Goal: Task Accomplishment & Management: Manage account settings

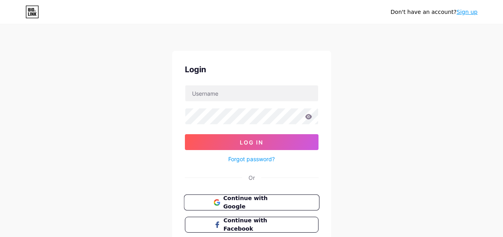
click at [241, 207] on button "Continue with Google" at bounding box center [252, 203] width 136 height 16
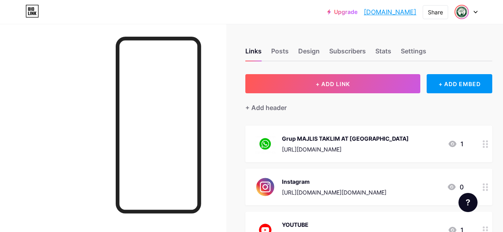
click at [466, 12] on img at bounding box center [461, 12] width 13 height 13
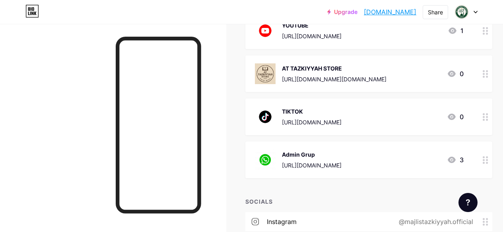
scroll to position [333, 0]
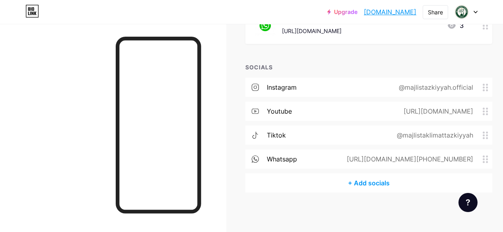
click at [371, 185] on div "+ Add socials" at bounding box center [368, 182] width 247 height 19
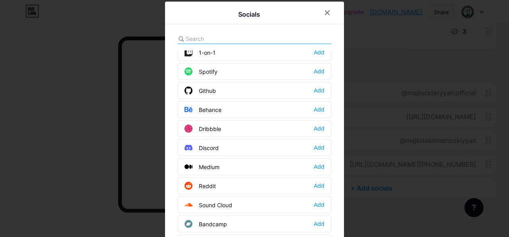
scroll to position [358, 0]
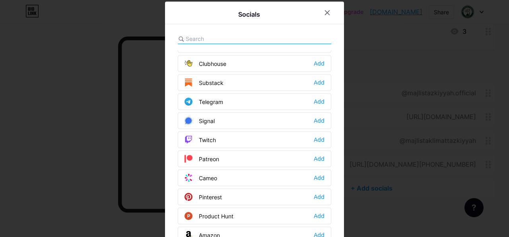
click at [228, 39] on input "text" at bounding box center [230, 39] width 88 height 8
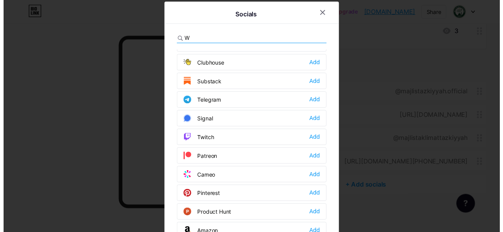
scroll to position [0, 0]
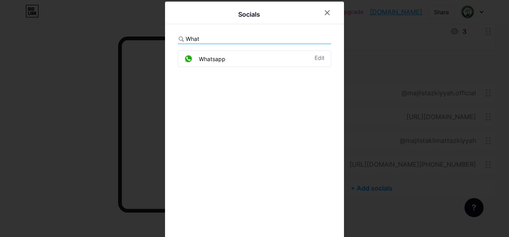
type input "What"
click at [225, 57] on div "Whatsapp Edit" at bounding box center [255, 59] width 154 height 17
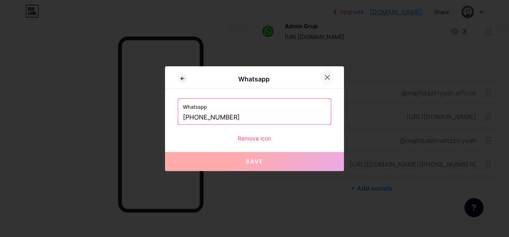
click at [326, 76] on icon at bounding box center [327, 77] width 4 height 4
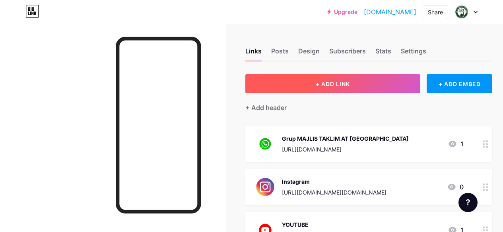
click at [381, 82] on button "+ ADD LINK" at bounding box center [332, 83] width 175 height 19
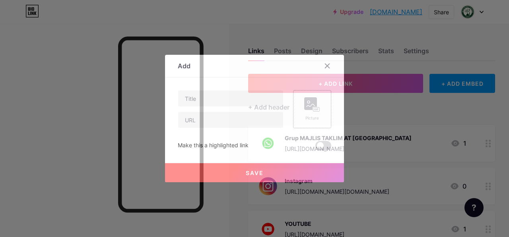
click at [310, 109] on rect at bounding box center [310, 103] width 13 height 13
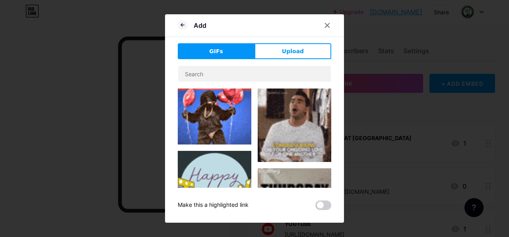
click at [295, 53] on span "Upload" at bounding box center [293, 51] width 22 height 8
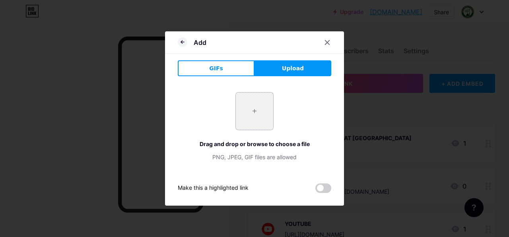
click at [251, 114] on input "file" at bounding box center [254, 111] width 37 height 37
click at [255, 114] on input "file" at bounding box center [254, 111] width 37 height 37
type input "C:\fakepath\WhatsApp Logo Redondo Ícone PNG Sem Fundo.jpeg"
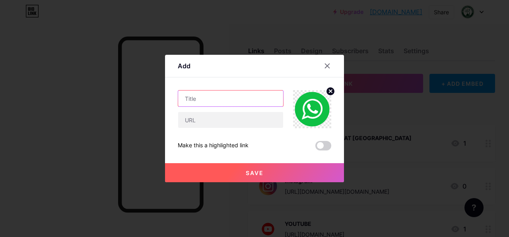
click at [234, 91] on input "text" at bounding box center [230, 99] width 105 height 16
type input "GRUP CABANG 1"
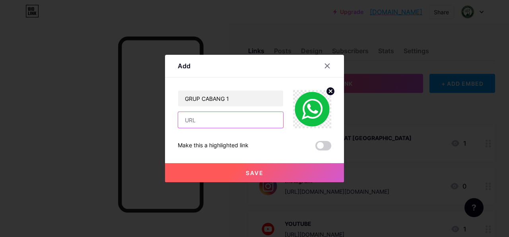
click at [222, 125] on input "text" at bounding box center [230, 120] width 105 height 16
click at [194, 118] on input "text" at bounding box center [230, 120] width 105 height 16
paste input "[URL][DOMAIN_NAME]"
type input "[URL][DOMAIN_NAME]"
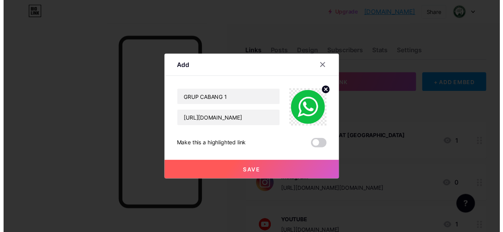
scroll to position [0, 0]
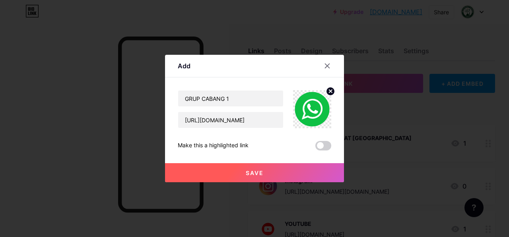
click at [238, 172] on button "Save" at bounding box center [254, 172] width 179 height 19
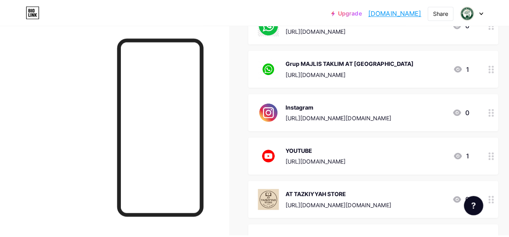
scroll to position [40, 0]
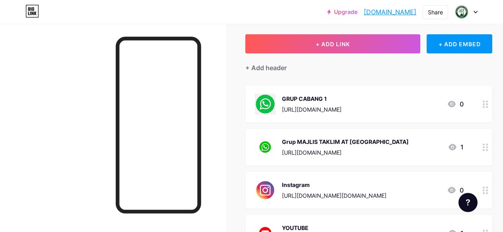
drag, startPoint x: 376, startPoint y: 144, endPoint x: 465, endPoint y: 160, distance: 90.5
click at [465, 160] on div "Grup MAJLIS TAKLIM AT [GEOGRAPHIC_DATA] [URL][DOMAIN_NAME] 1" at bounding box center [368, 146] width 247 height 37
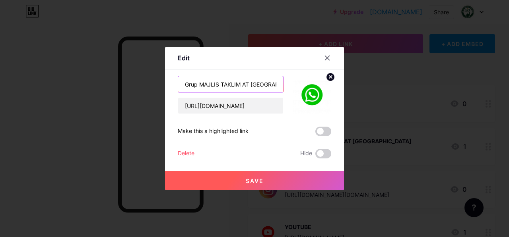
click at [277, 82] on input "Grup MAJLIS TAKLIM AT [GEOGRAPHIC_DATA]" at bounding box center [230, 84] width 105 height 16
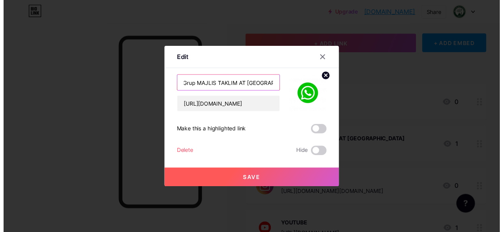
scroll to position [0, 0]
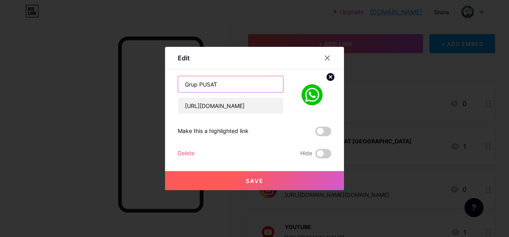
type input "Grup PUSAT"
click at [272, 178] on button "Save" at bounding box center [254, 180] width 179 height 19
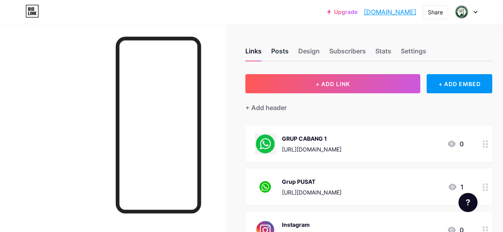
click at [288, 53] on div "Posts" at bounding box center [280, 53] width 18 height 14
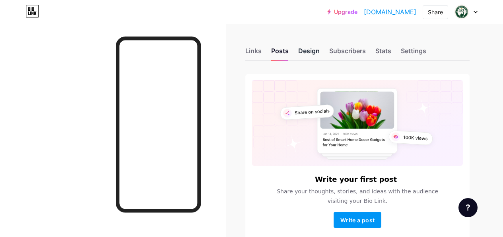
click at [306, 53] on div "Design" at bounding box center [308, 53] width 21 height 14
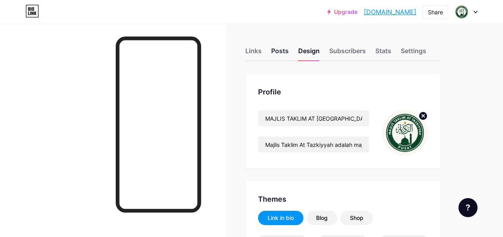
click at [284, 51] on div "Posts" at bounding box center [280, 53] width 18 height 14
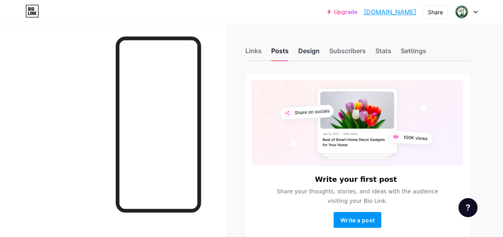
click at [312, 51] on div "Design" at bounding box center [308, 53] width 21 height 14
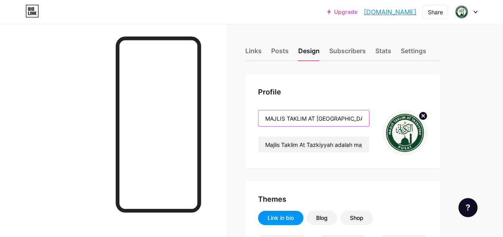
click at [366, 121] on input "MAJLIS TAKLIM AT [GEOGRAPHIC_DATA]" at bounding box center [314, 119] width 111 height 16
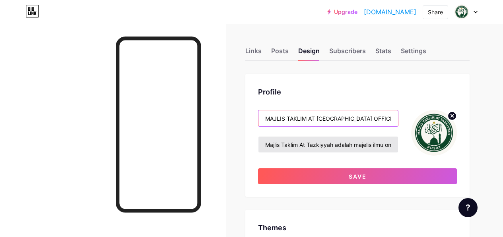
type input "MAJLIS TAKLIM AT [GEOGRAPHIC_DATA] OFFICIAL"
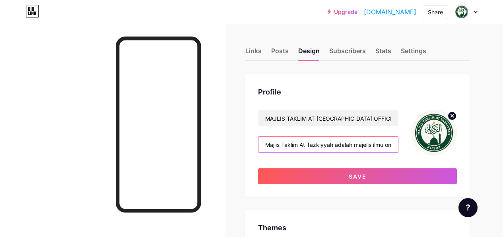
click at [339, 147] on input "Majlis Taklim At Tazkiyyah adalah majelis ilmu online yang fokus pada kajian [D…" at bounding box center [329, 145] width 140 height 16
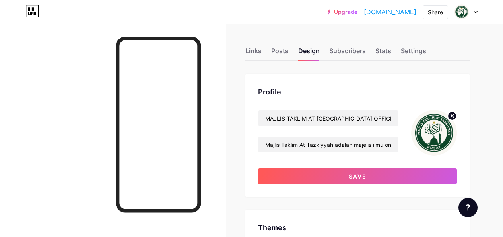
click at [419, 145] on img at bounding box center [434, 133] width 46 height 46
click at [432, 132] on img at bounding box center [434, 133] width 46 height 46
click at [453, 116] on icon at bounding box center [452, 116] width 3 height 3
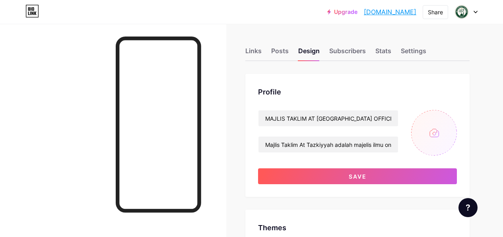
click at [438, 136] on input "file" at bounding box center [434, 133] width 46 height 46
type input "C:\fakepath\Copilot_20251009_210033.png"
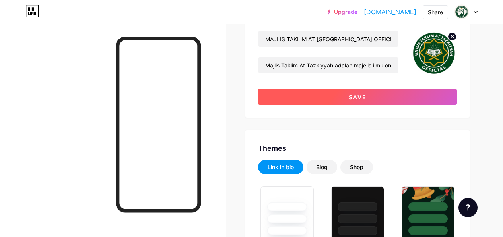
click at [366, 95] on span "Save" at bounding box center [358, 97] width 18 height 7
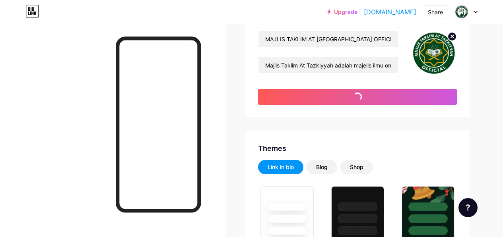
scroll to position [0, 0]
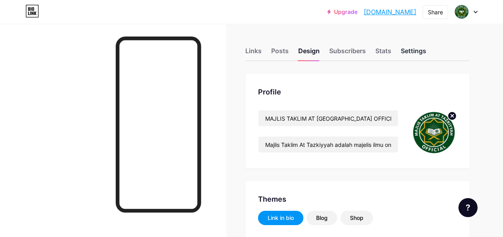
click at [409, 51] on div "Settings" at bounding box center [413, 53] width 25 height 14
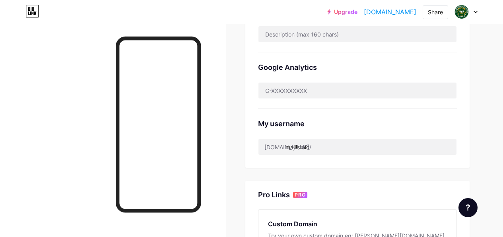
scroll to position [119, 0]
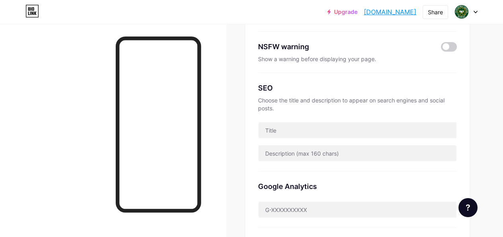
drag, startPoint x: 386, startPoint y: 11, endPoint x: 281, endPoint y: 10, distance: 105.0
click at [282, 10] on div "Upgrade [DOMAIN_NAME].... [DOMAIN_NAME] Share Switch accounts MAJLIS TAKLIM AT …" at bounding box center [251, 12] width 503 height 14
